Goal: Task Accomplishment & Management: Complete application form

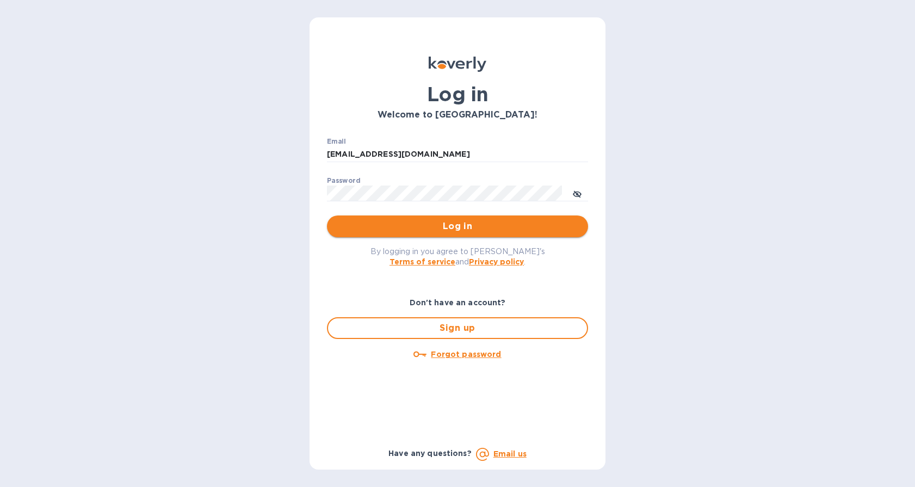
click at [421, 228] on span "Log in" at bounding box center [458, 226] width 244 height 13
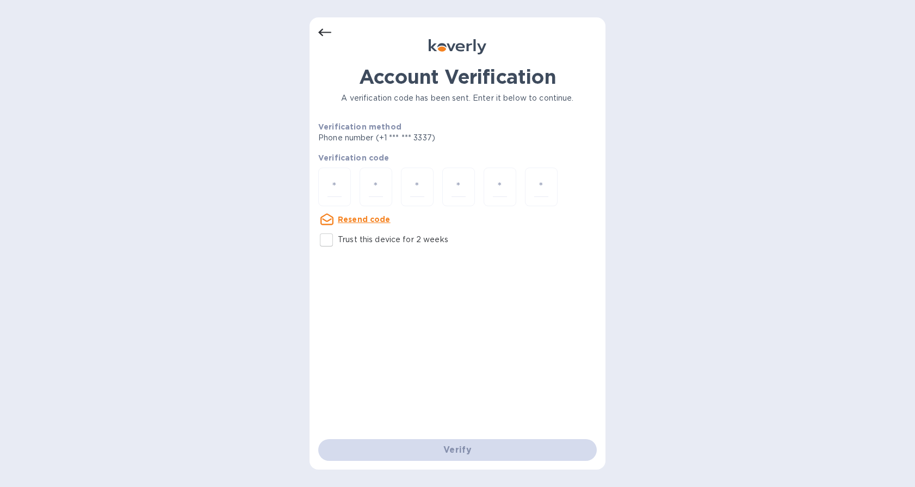
click at [328, 241] on input "Trust this device for 2 weeks" at bounding box center [326, 240] width 23 height 23
checkbox input "true"
click at [341, 181] on input "number" at bounding box center [335, 187] width 14 height 20
type input "5"
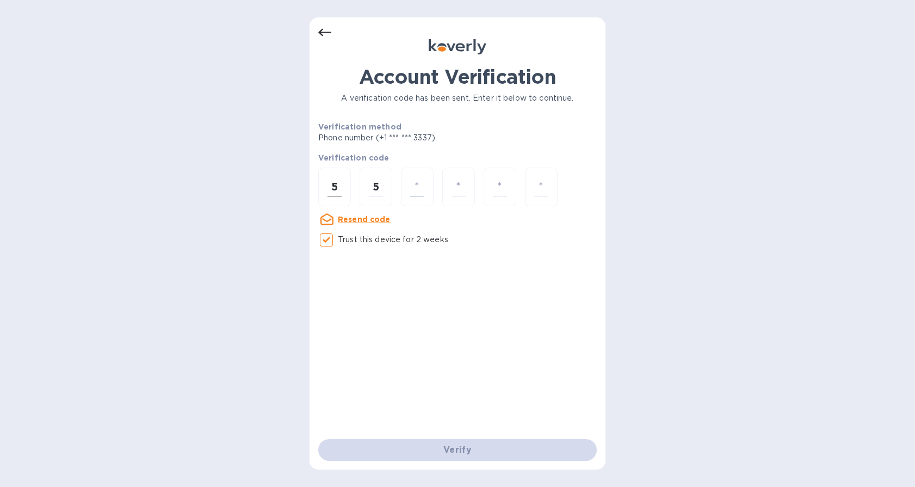
type input "6"
type input "4"
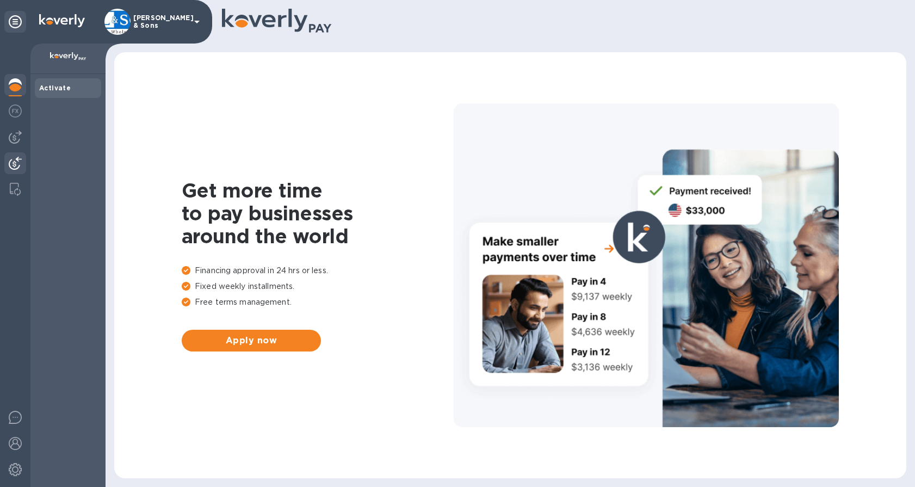
click at [19, 161] on img at bounding box center [15, 163] width 13 height 13
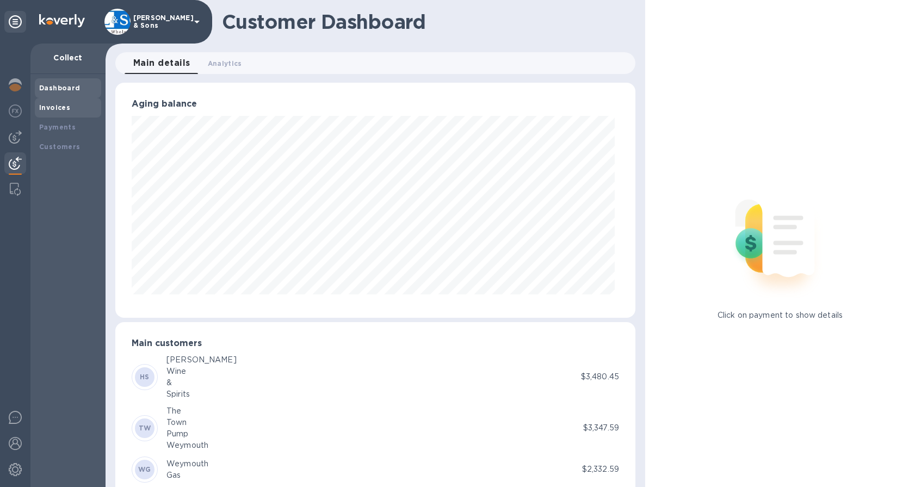
click at [60, 110] on b "Invoices" at bounding box center [54, 107] width 31 height 8
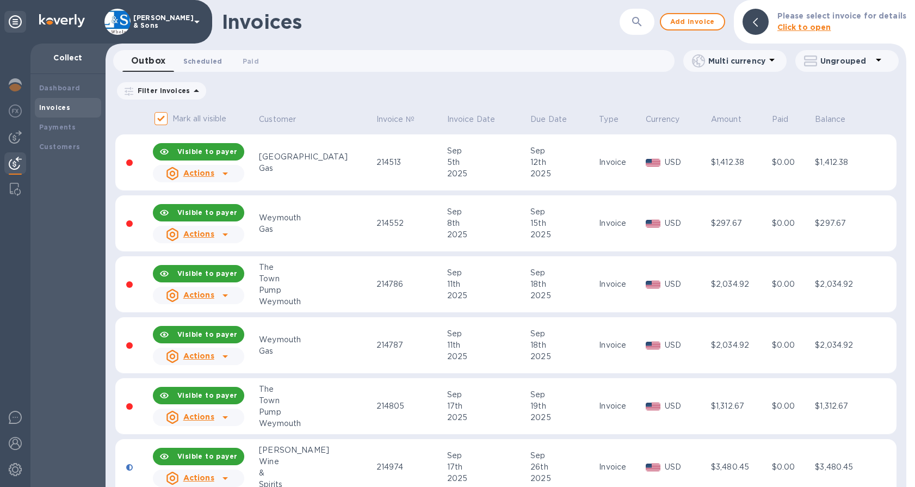
click at [212, 63] on span "Scheduled 0" at bounding box center [202, 61] width 39 height 11
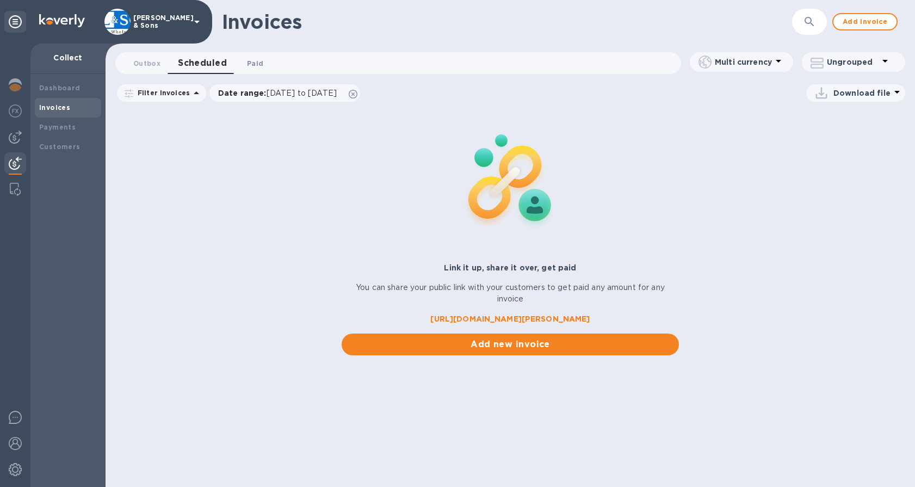
click at [257, 61] on span "Paid 0" at bounding box center [255, 63] width 16 height 11
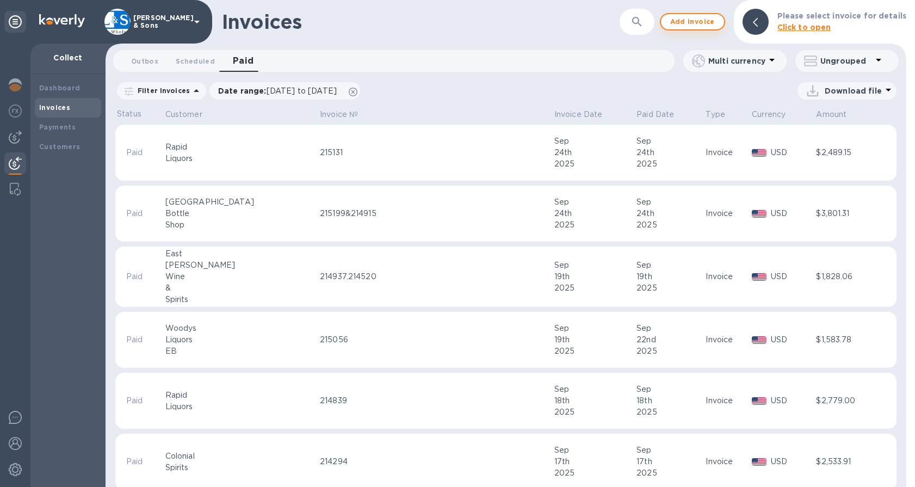
click at [696, 26] on span "Add invoice" at bounding box center [693, 21] width 46 height 13
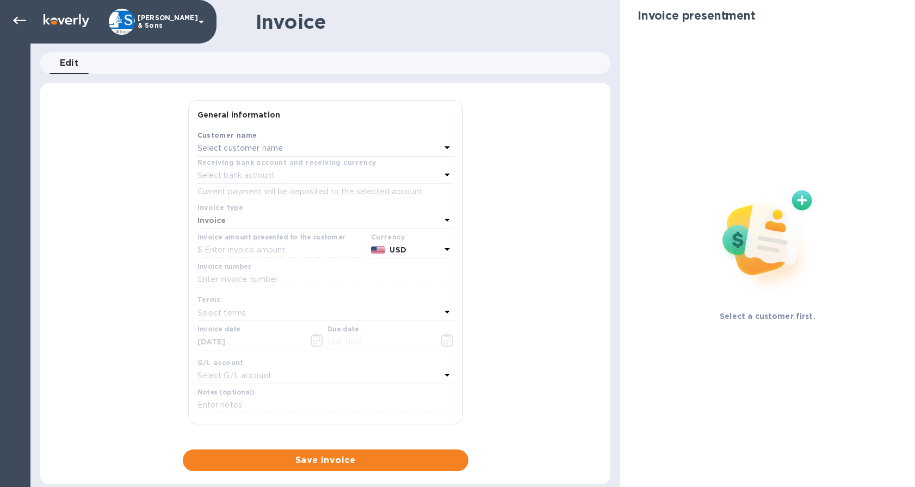
click at [295, 149] on div "Select customer name" at bounding box center [319, 148] width 243 height 15
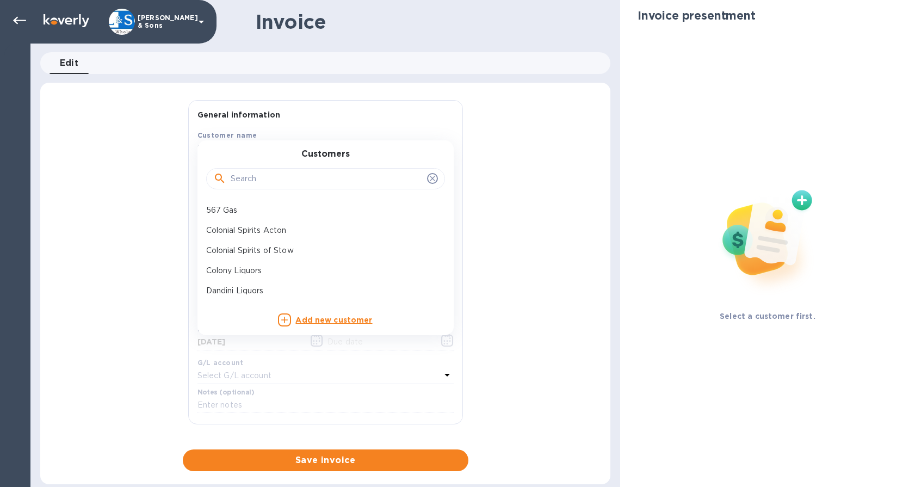
click at [302, 173] on div at bounding box center [325, 179] width 239 height 22
click at [304, 175] on input "text" at bounding box center [327, 179] width 192 height 16
click at [303, 180] on input "text" at bounding box center [327, 179] width 192 height 16
click at [280, 182] on input "text" at bounding box center [327, 179] width 192 height 16
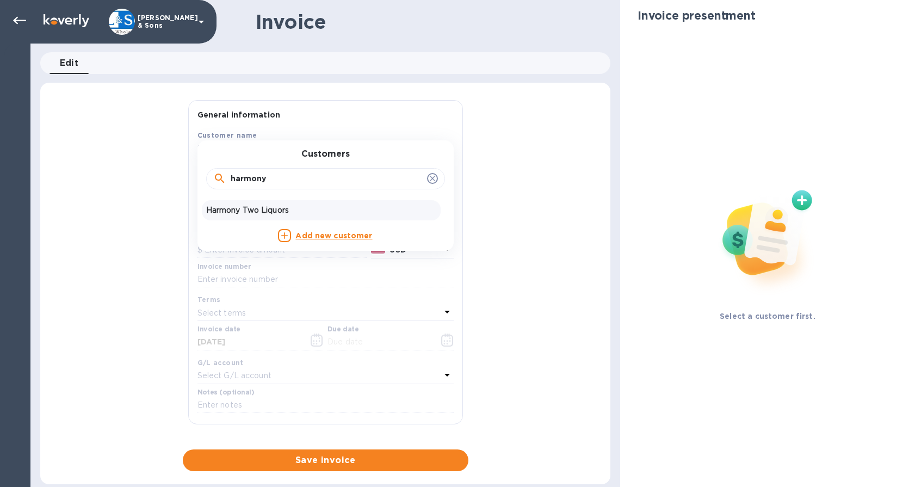
type input "harmony"
click at [256, 207] on p "Harmony Two Liquors" at bounding box center [321, 210] width 230 height 11
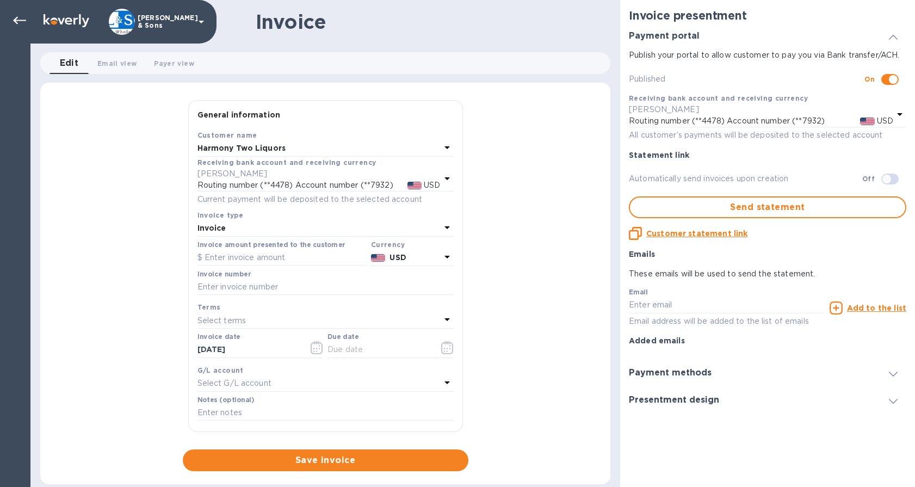
checkbox input "true"
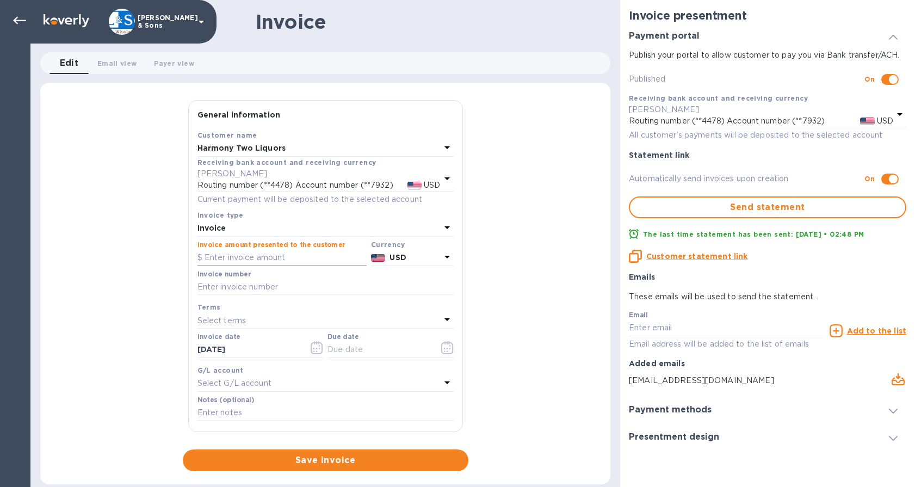
click at [231, 256] on input "text" at bounding box center [282, 258] width 169 height 16
type input "3,436.32"
type input "215125 + 215073"
click at [317, 344] on icon "button" at bounding box center [317, 347] width 13 height 13
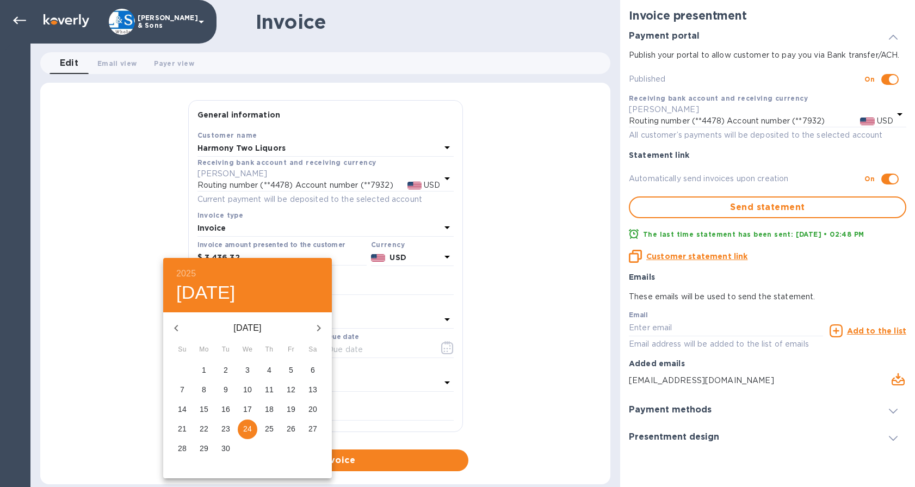
click at [229, 428] on p "23" at bounding box center [225, 428] width 9 height 11
type input "[DATE]"
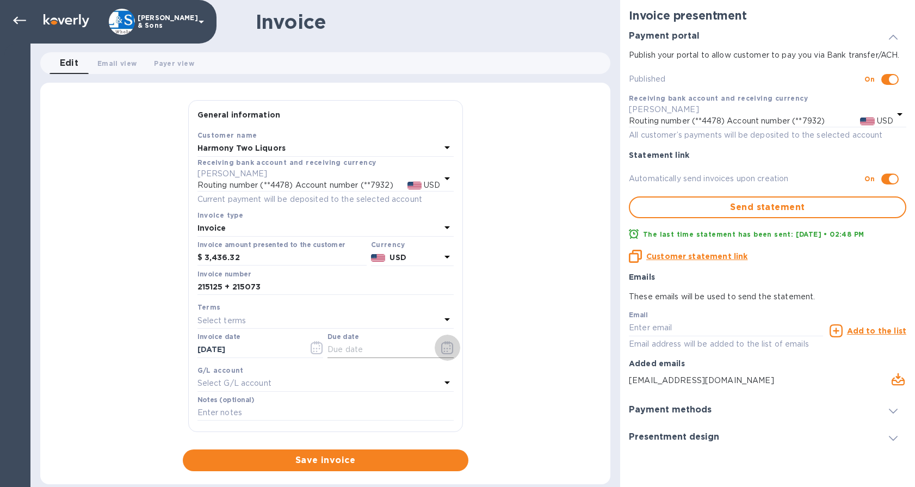
click at [449, 346] on icon "button" at bounding box center [450, 346] width 2 height 2
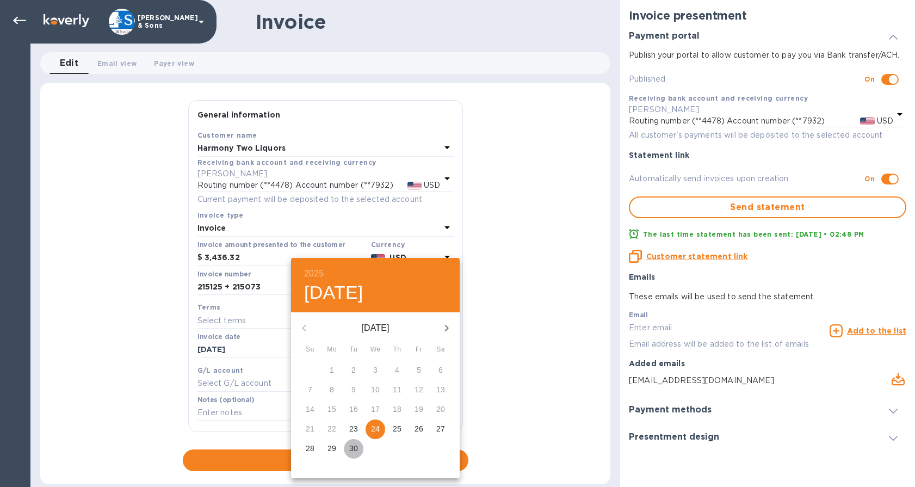
click at [354, 447] on p "30" at bounding box center [353, 448] width 9 height 11
type input "[DATE]"
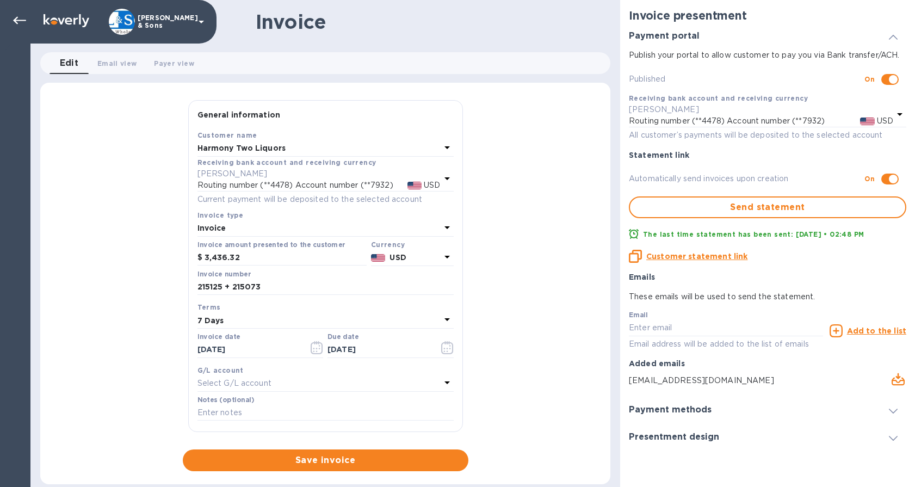
click at [247, 385] on p "Select G/L account" at bounding box center [235, 383] width 74 height 11
click at [165, 395] on div "General information Save Customer name Harmony Two Liquors Receiving bank accou…" at bounding box center [325, 285] width 570 height 371
click at [215, 407] on input "text" at bounding box center [326, 413] width 256 height 16
type input "Also includes a credit for $115.19. Thank you!"
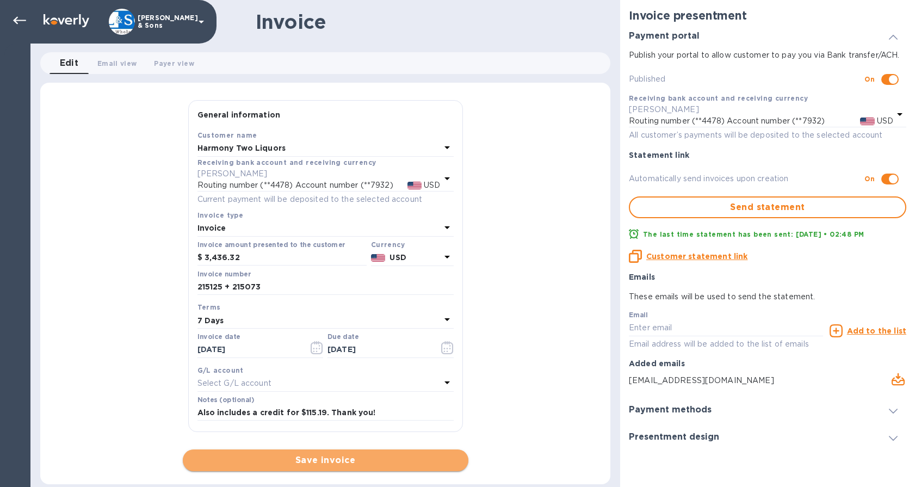
click at [323, 457] on span "Save invoice" at bounding box center [326, 460] width 268 height 13
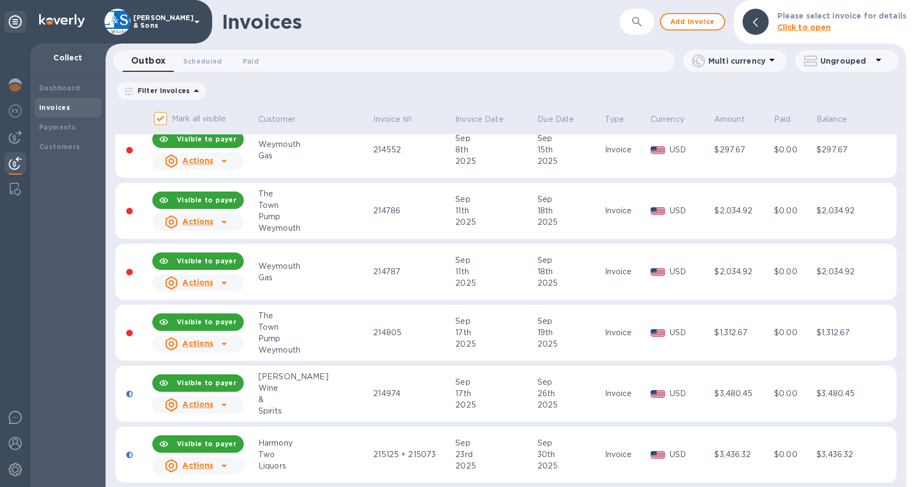
scroll to position [84, 0]
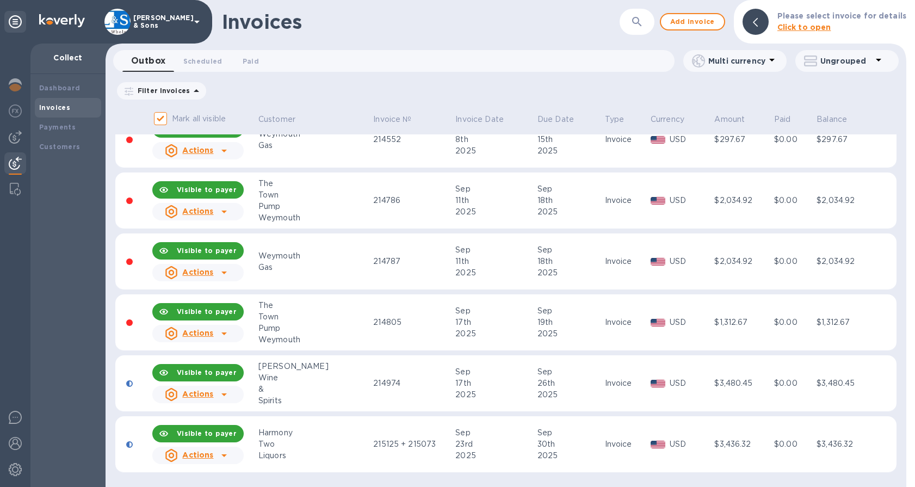
click at [223, 459] on icon at bounding box center [224, 455] width 13 height 13
click at [231, 454] on icon at bounding box center [224, 455] width 13 height 13
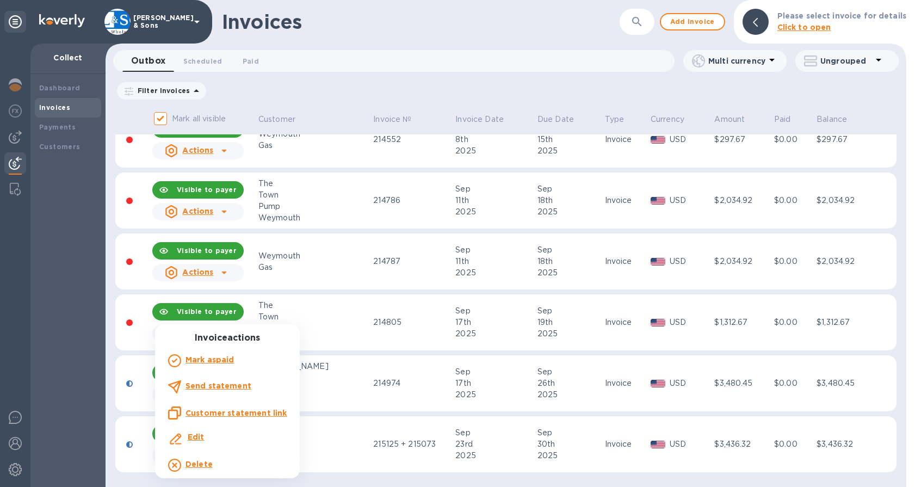
click at [237, 383] on b "Send statement" at bounding box center [219, 385] width 66 height 9
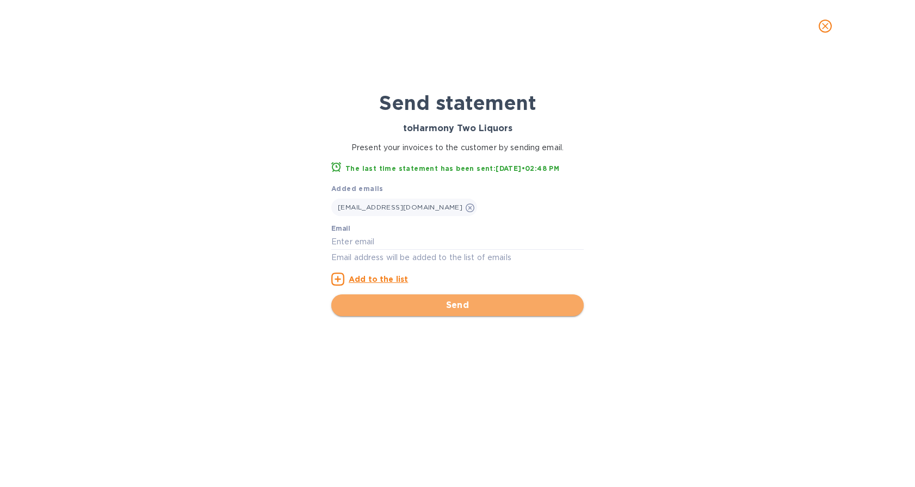
click at [416, 300] on span "Send" at bounding box center [457, 305] width 235 height 13
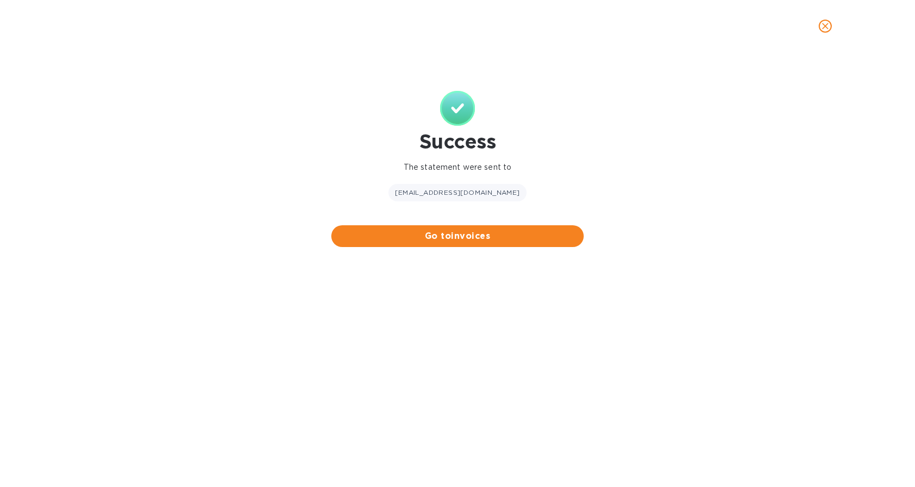
click at [15, 311] on div "Success The statement were sent to [EMAIL_ADDRESS][DOMAIN_NAME] Go to invoices" at bounding box center [457, 269] width 915 height 435
